Goal: Task Accomplishment & Management: Manage account settings

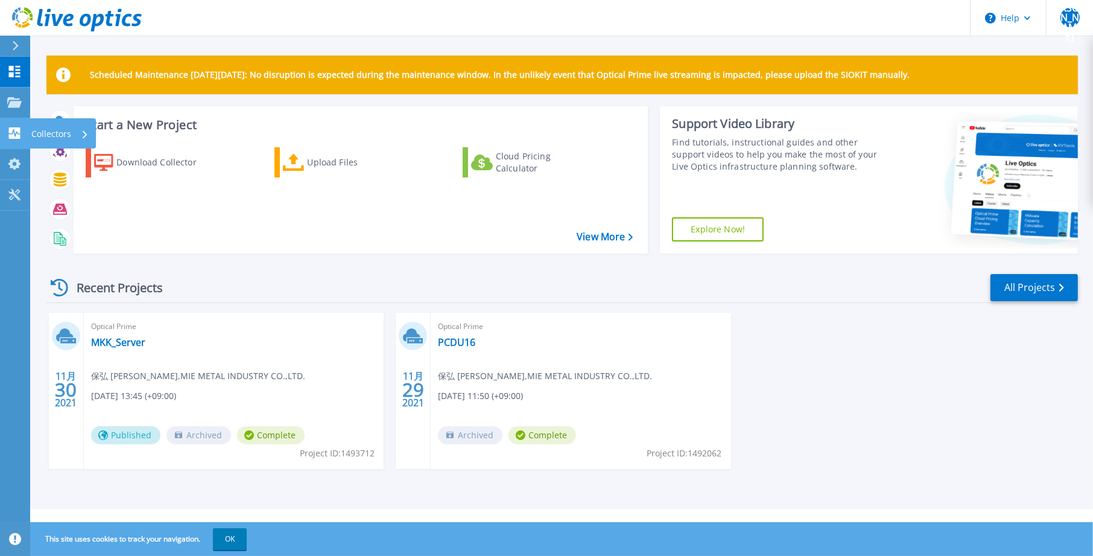
click at [8, 131] on icon at bounding box center [14, 132] width 14 height 11
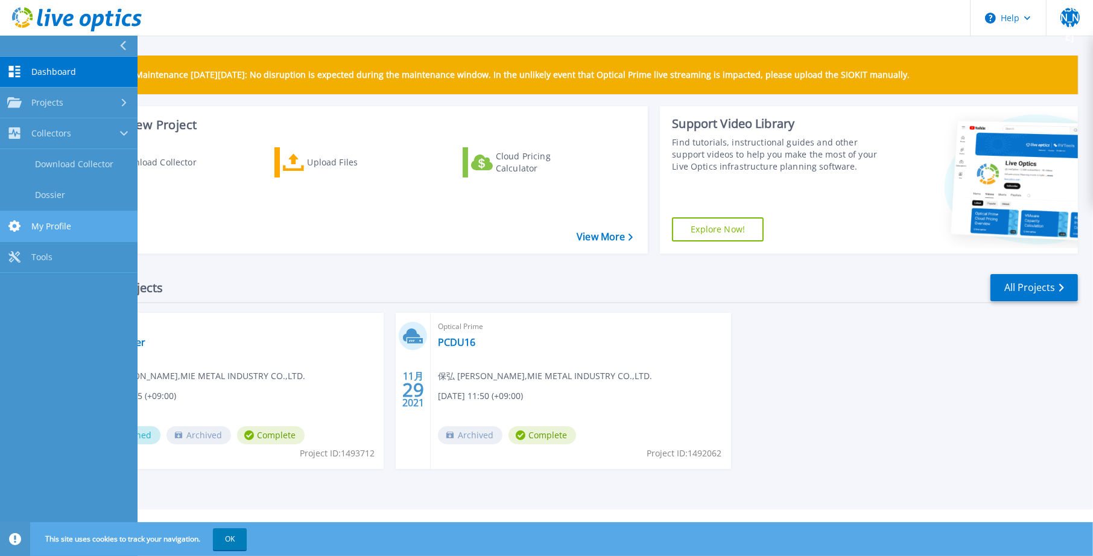
click at [39, 223] on span "My Profile" at bounding box center [51, 226] width 40 height 11
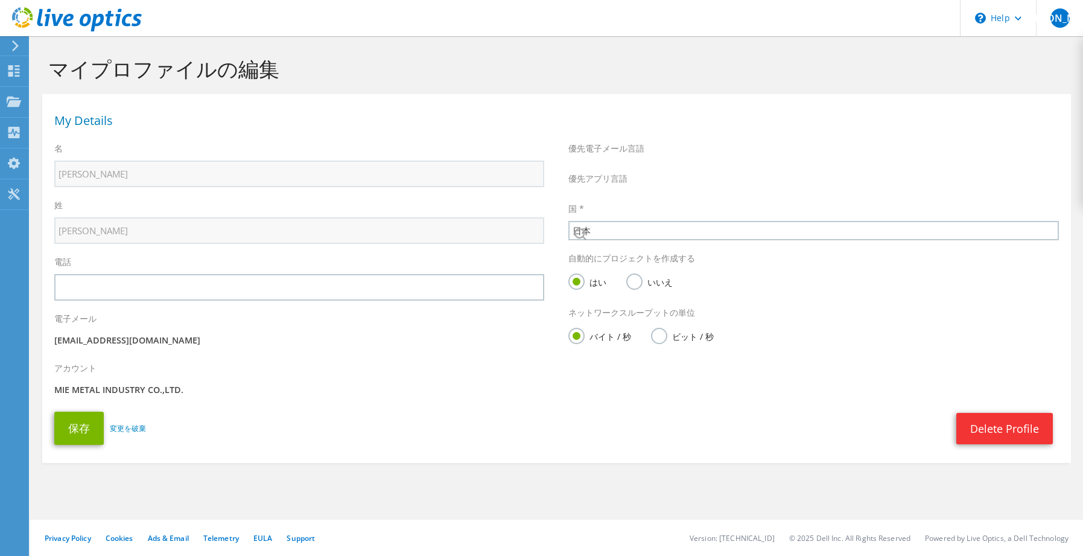
select select "110"
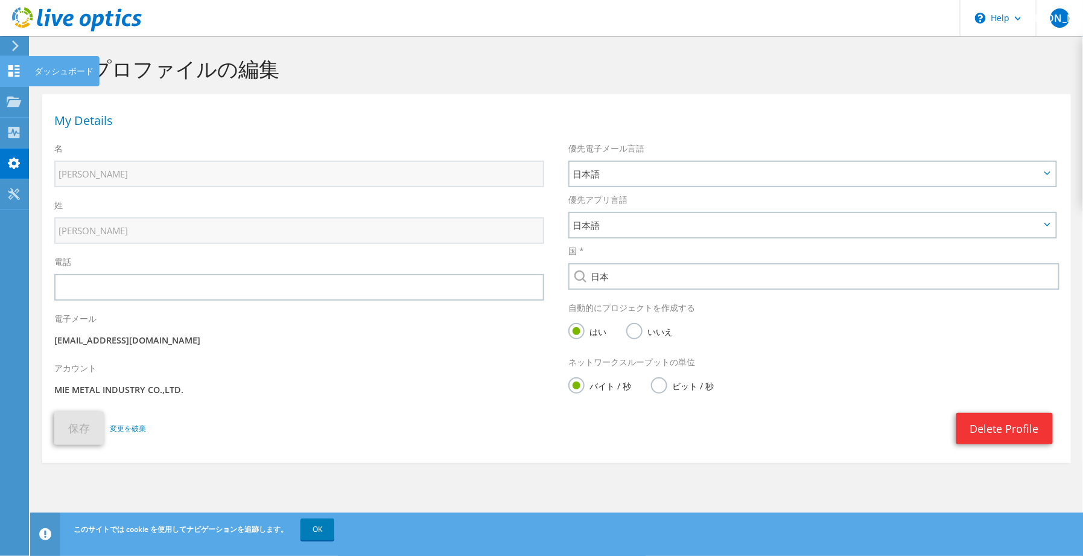
click at [16, 74] on icon at bounding box center [14, 70] width 14 height 11
